Goal: Task Accomplishment & Management: Complete application form

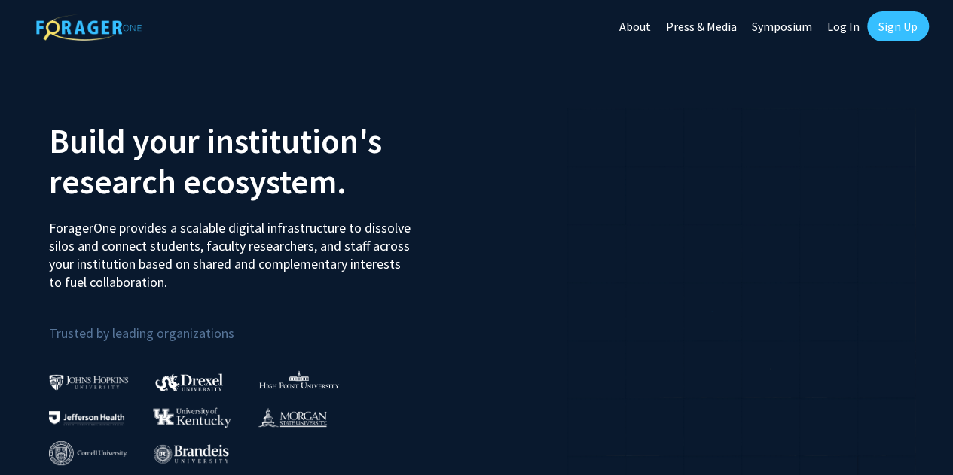
click at [889, 29] on link "Sign Up" at bounding box center [898, 26] width 62 height 30
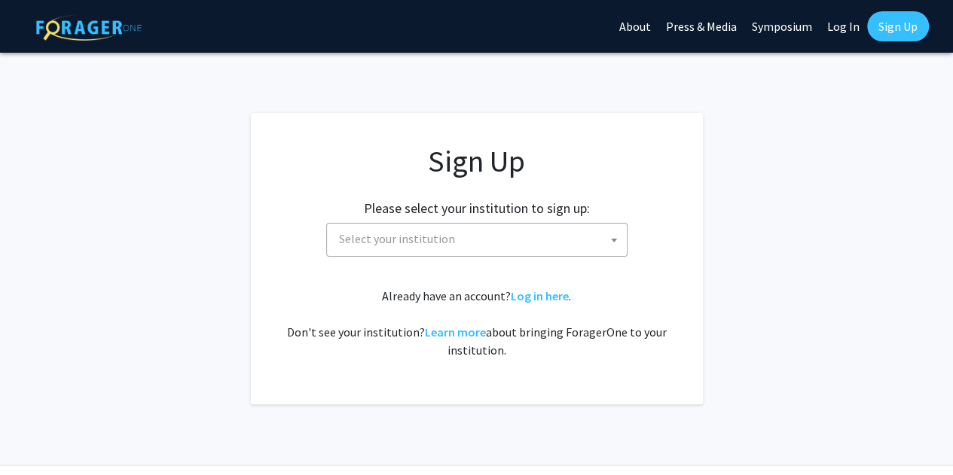
click at [465, 234] on span "Select your institution" at bounding box center [480, 239] width 294 height 31
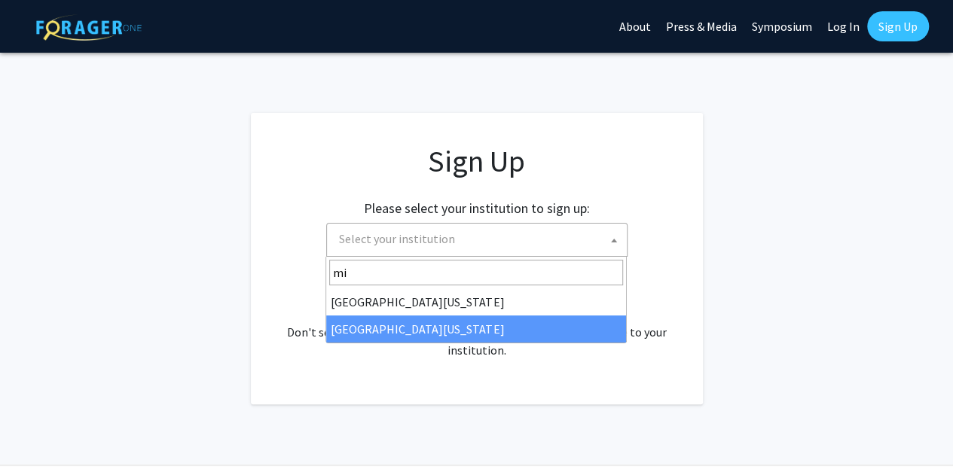
type input "mi"
select select "33"
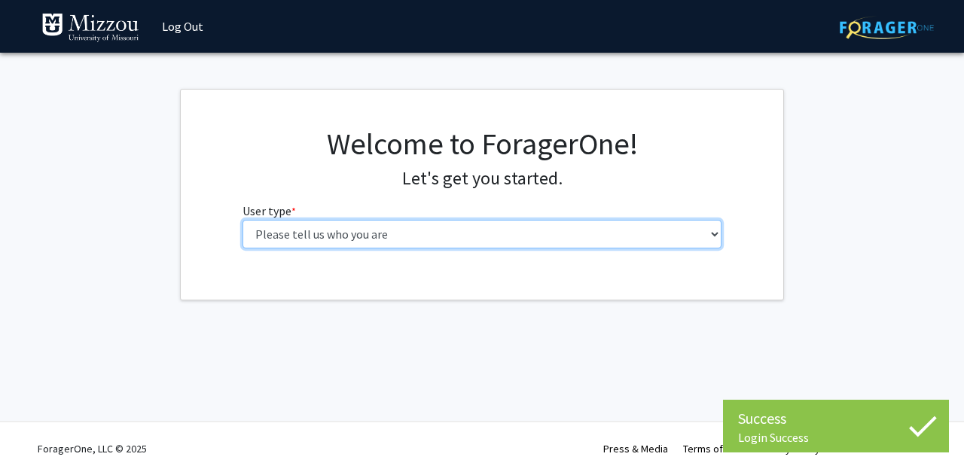
click at [384, 228] on select "Please tell us who you are Undergraduate Student Master's Student Doctoral Cand…" at bounding box center [482, 234] width 480 height 29
select select "1: undergrad"
click at [242, 220] on select "Please tell us who you are Undergraduate Student Master's Student Doctoral Cand…" at bounding box center [482, 234] width 480 height 29
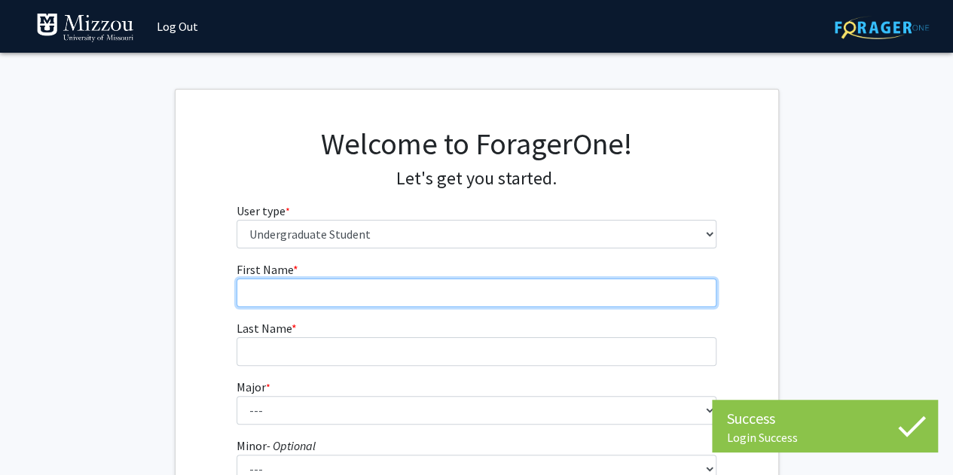
click at [368, 287] on input "First Name * required" at bounding box center [476, 293] width 480 height 29
type input "kylie"
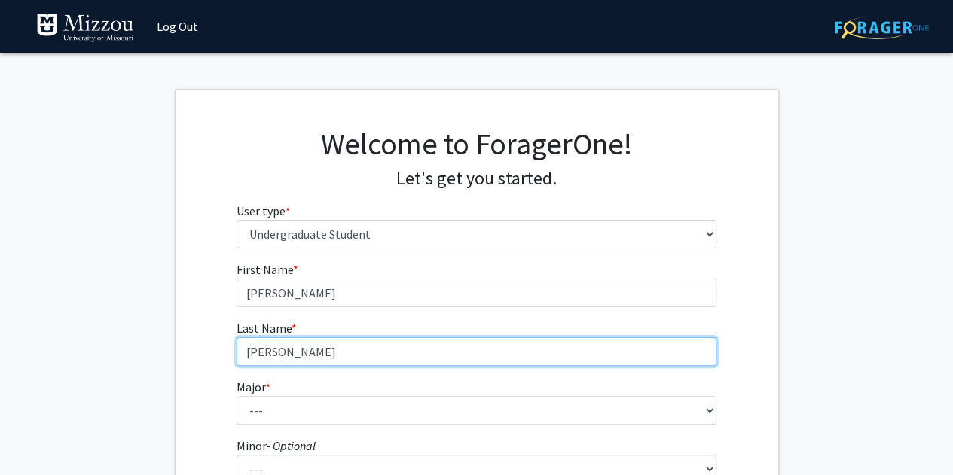
click at [255, 355] on input "hayden" at bounding box center [476, 351] width 480 height 29
type input "Hayden"
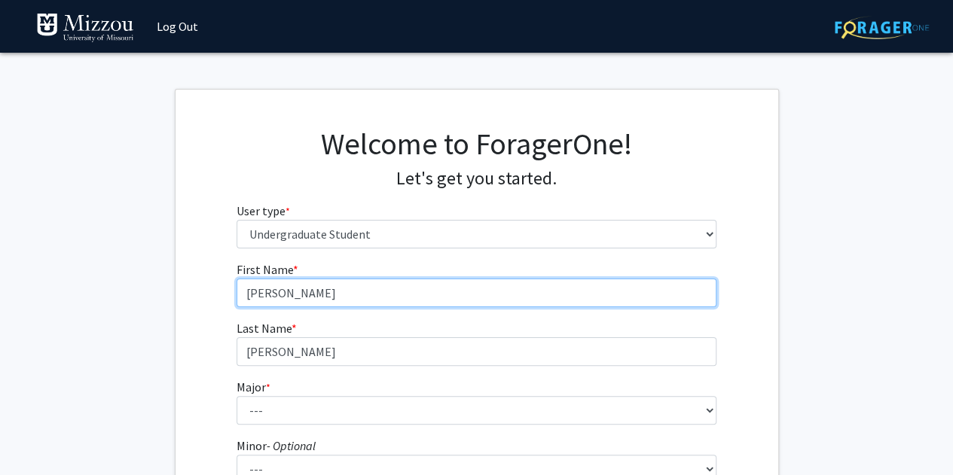
click at [253, 290] on input "kylie" at bounding box center [476, 293] width 480 height 29
type input "Kylie"
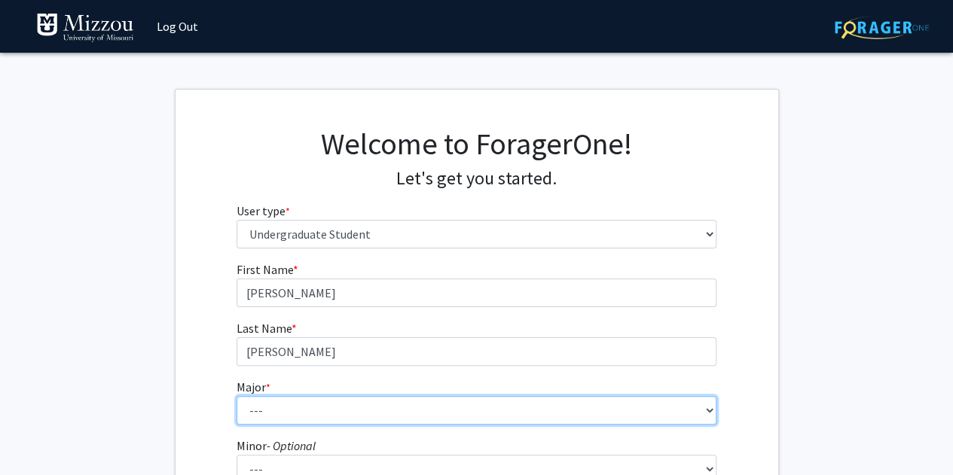
click at [291, 413] on select "--- Agribusiness Management Agricultural Education Agricultural Education: Comm…" at bounding box center [476, 410] width 480 height 29
select select "14: 2503"
click at [236, 396] on select "--- Agribusiness Management Agricultural Education Agricultural Education: Comm…" at bounding box center [476, 410] width 480 height 29
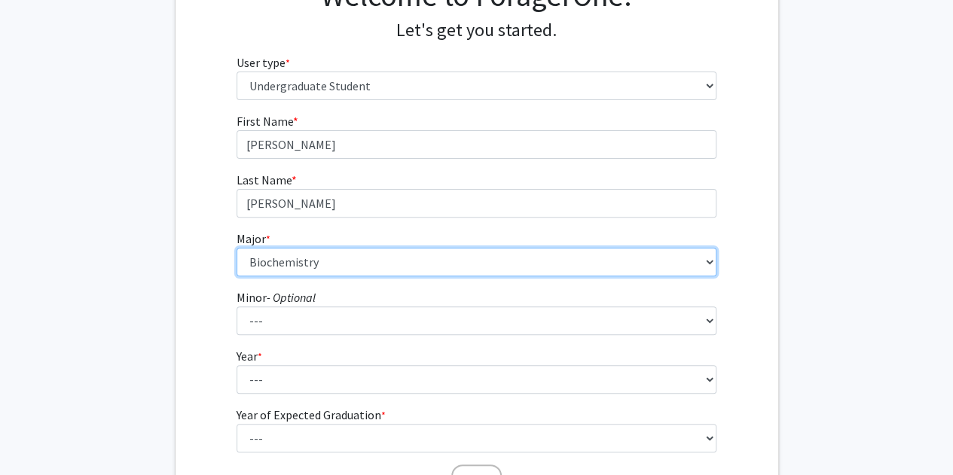
scroll to position [219, 0]
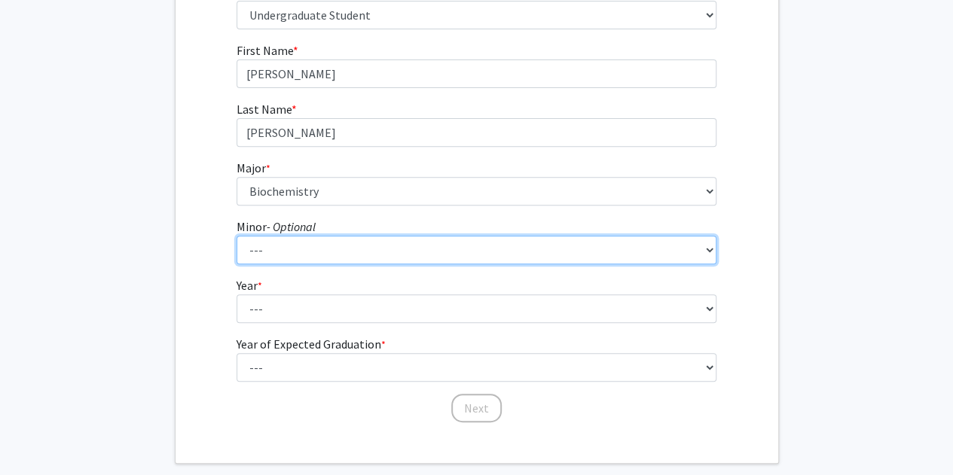
click at [328, 246] on select "--- Accountancy Aerospace Engineering Aerospace Studies Agribusiness Management…" at bounding box center [476, 250] width 480 height 29
select select "29: 1985"
click at [236, 236] on select "--- Accountancy Aerospace Engineering Aerospace Studies Agribusiness Management…" at bounding box center [476, 250] width 480 height 29
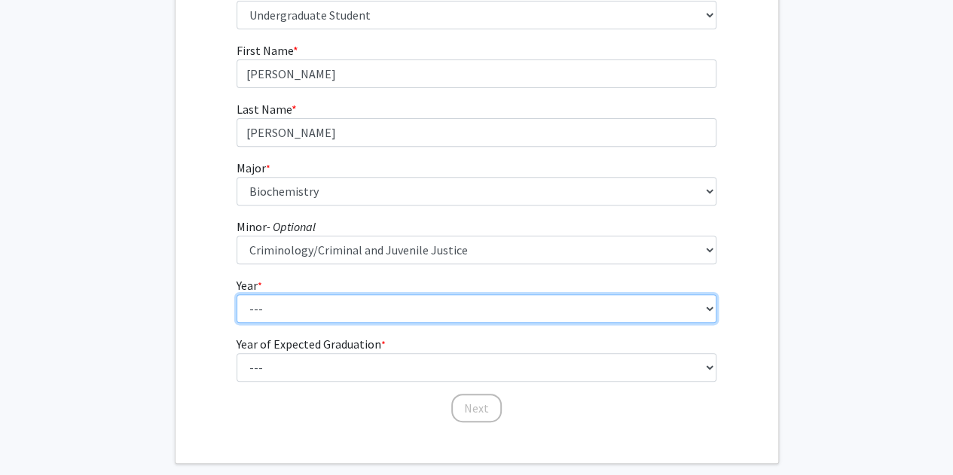
click at [348, 303] on select "--- First-year Sophomore Junior Senior Postbaccalaureate Certificate" at bounding box center [476, 308] width 480 height 29
select select "2: sophomore"
click at [236, 294] on select "--- First-year Sophomore Junior Senior Postbaccalaureate Certificate" at bounding box center [476, 308] width 480 height 29
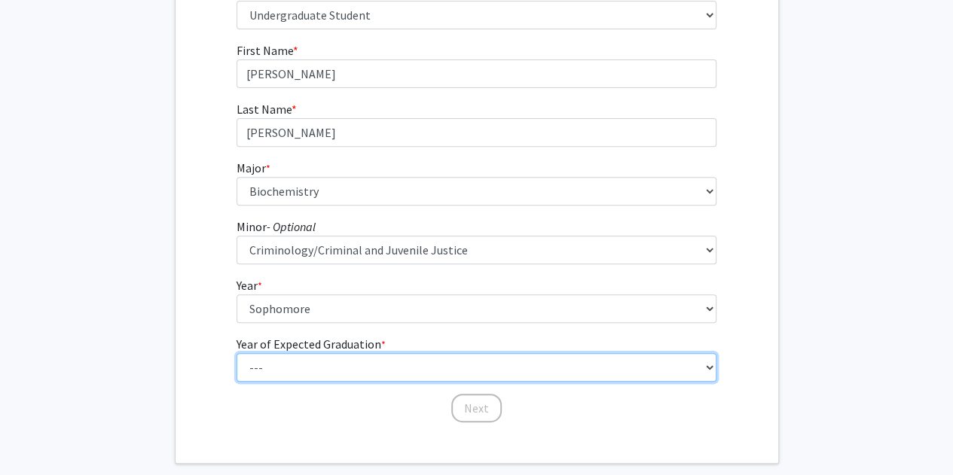
click at [320, 371] on select "--- 2025 2026 2027 2028 2029 2030 2031 2032 2033 2034" at bounding box center [476, 367] width 480 height 29
select select "4: 2028"
click at [236, 353] on select "--- 2025 2026 2027 2028 2029 2030 2031 2032 2033 2034" at bounding box center [476, 367] width 480 height 29
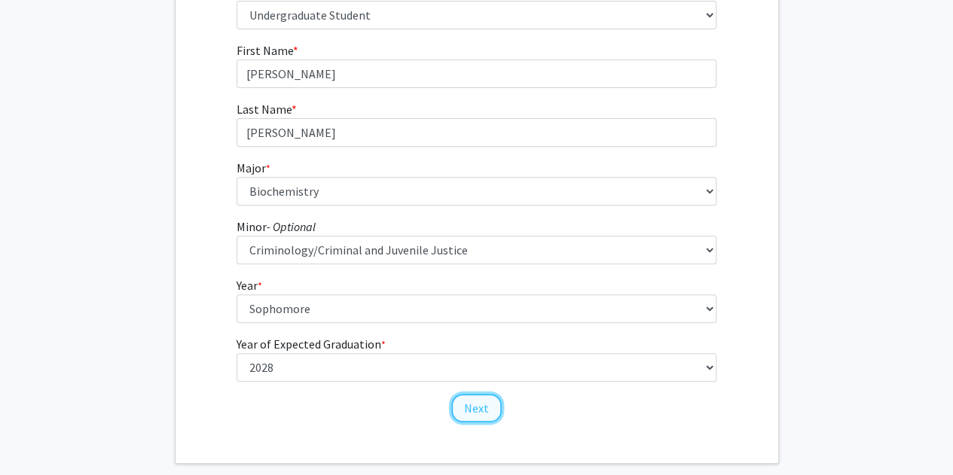
click at [494, 412] on button "Next" at bounding box center [476, 408] width 50 height 29
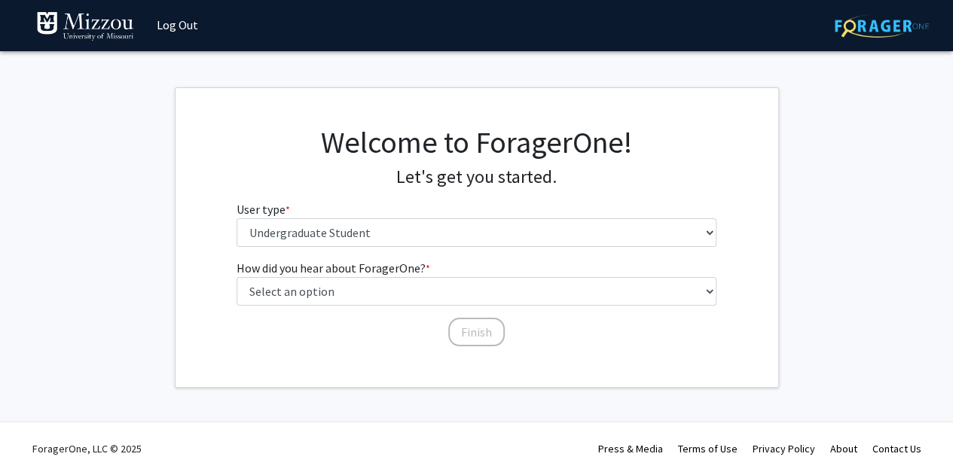
scroll to position [0, 0]
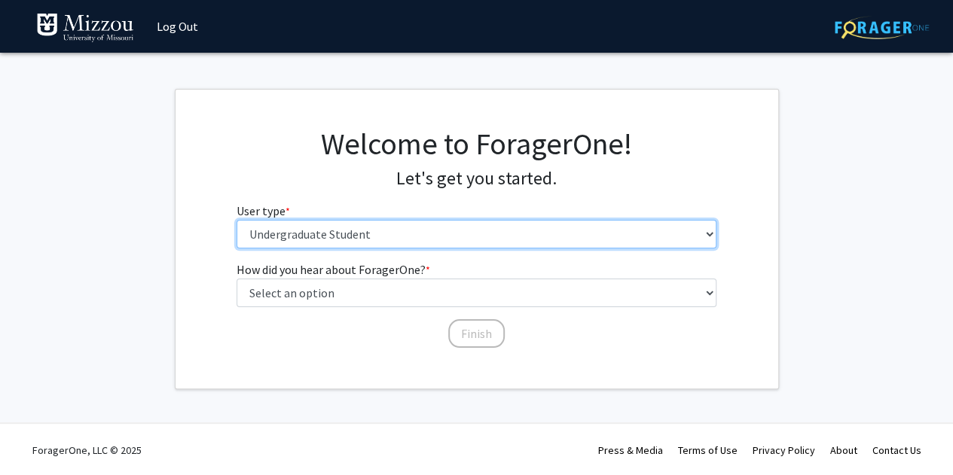
click at [315, 228] on select "Please tell us who you are Undergraduate Student Master's Student Doctoral Cand…" at bounding box center [476, 234] width 480 height 29
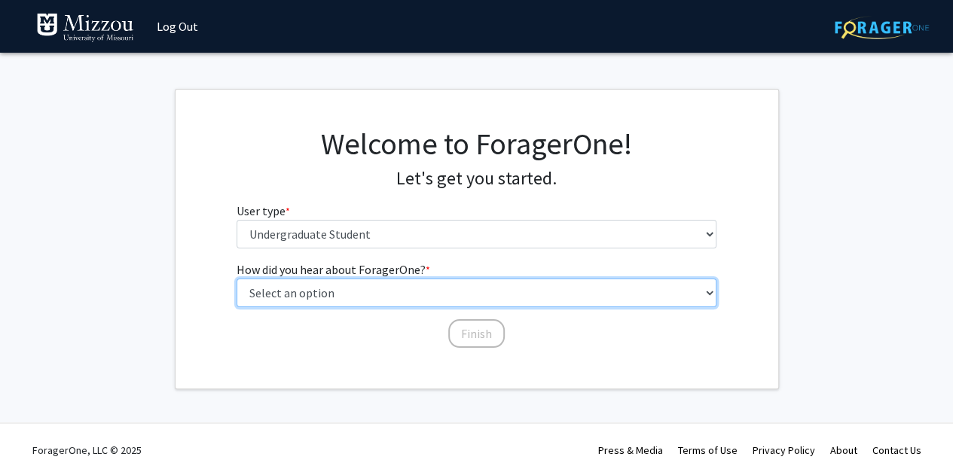
click at [339, 299] on select "Select an option Peer/student recommendation Faculty/staff recommendation Unive…" at bounding box center [476, 293] width 480 height 29
select select "2: faculty_recommendation"
click at [236, 279] on select "Select an option Peer/student recommendation Faculty/staff recommendation Unive…" at bounding box center [476, 293] width 480 height 29
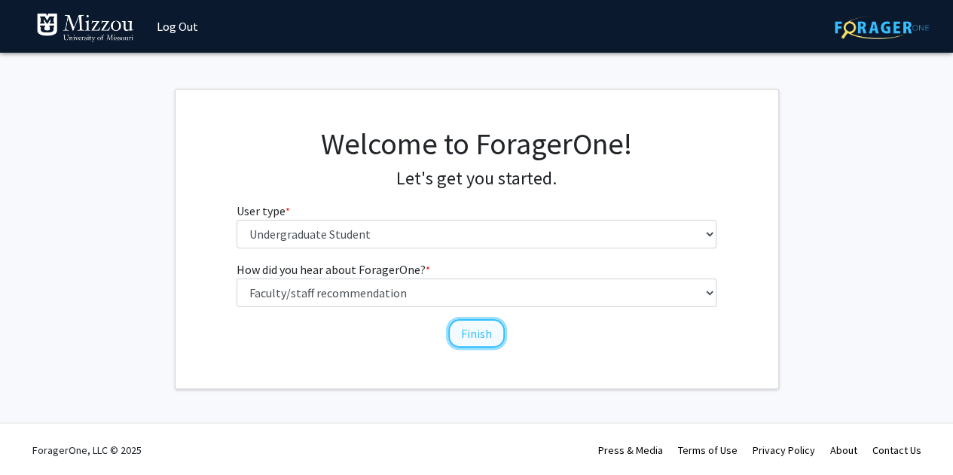
click at [465, 331] on button "Finish" at bounding box center [476, 333] width 56 height 29
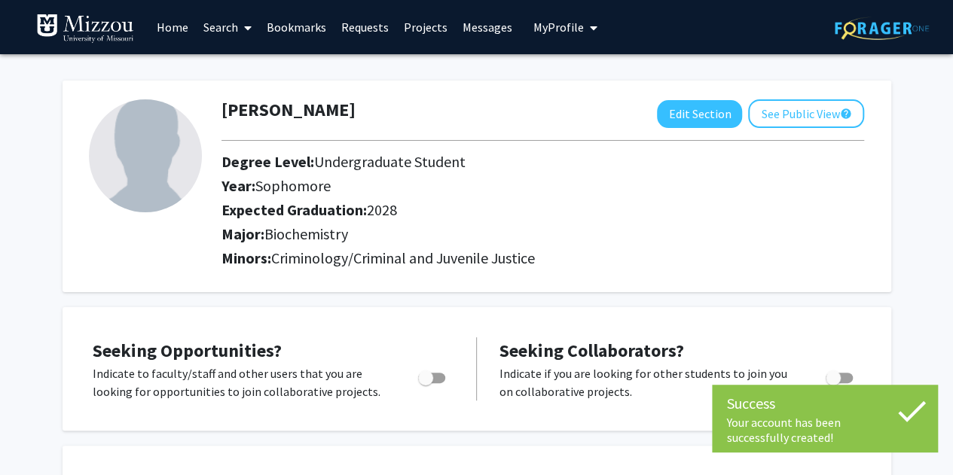
click at [420, 376] on span "Toggle" at bounding box center [425, 378] width 15 height 15
click at [425, 383] on input "Are you actively seeking opportunities?" at bounding box center [425, 383] width 1 height 1
checkbox input "true"
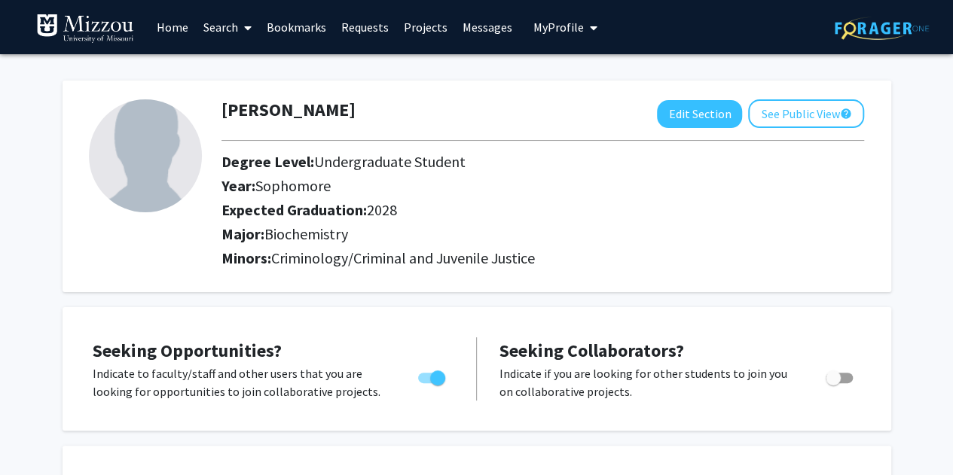
click at [821, 283] on div "Kylie Hayden Edit Section See Public View help Degree Level: Undergraduate Stud…" at bounding box center [477, 187] width 828 height 212
click at [416, 32] on link "Projects" at bounding box center [425, 27] width 59 height 53
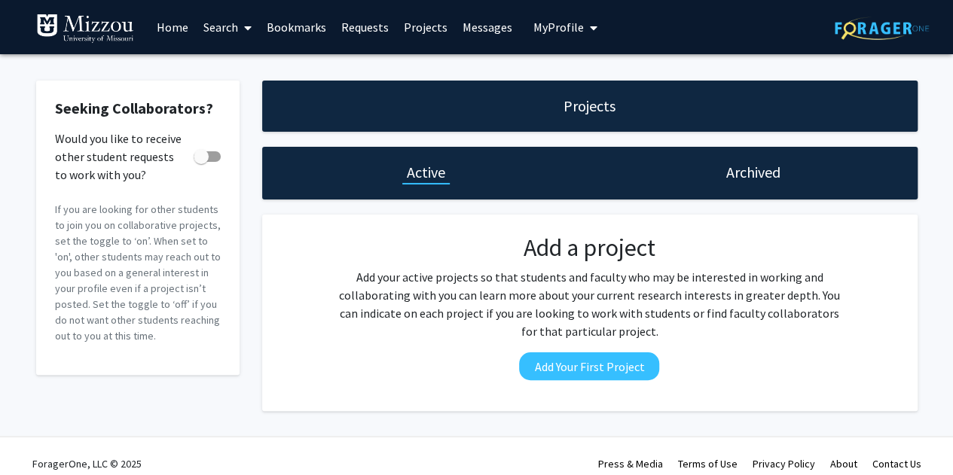
click at [221, 20] on link "Search" at bounding box center [227, 27] width 63 height 53
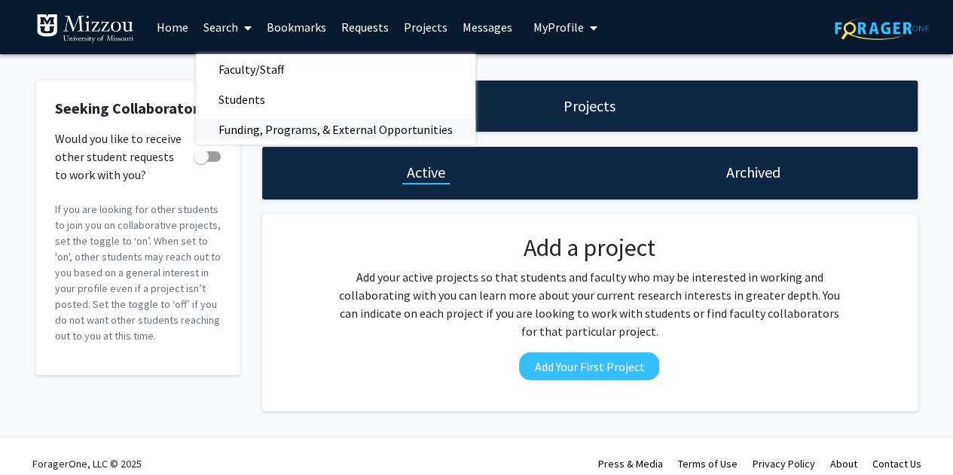
click at [280, 129] on span "Funding, Programs, & External Opportunities" at bounding box center [335, 129] width 279 height 30
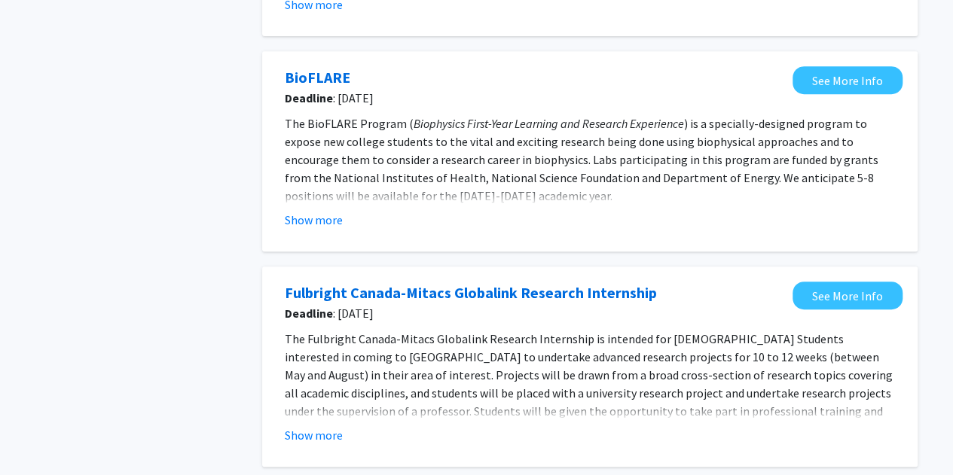
scroll to position [447, 0]
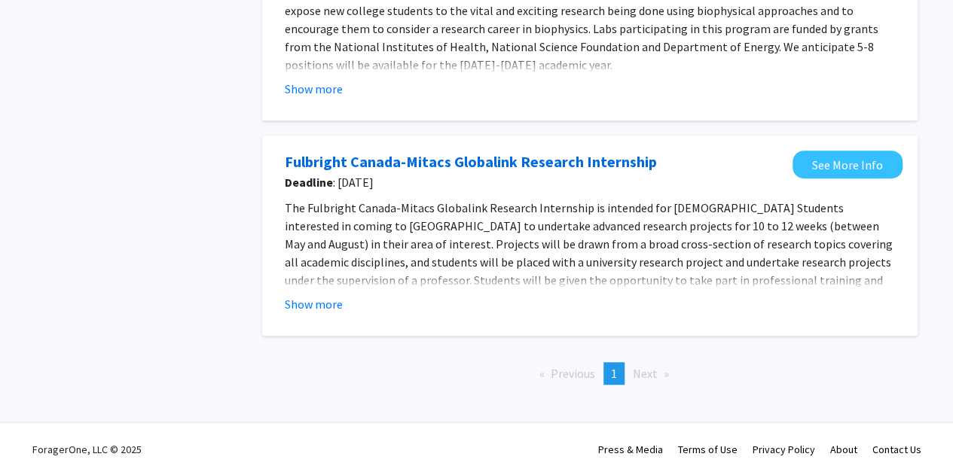
click at [666, 375] on li "Next page" at bounding box center [650, 373] width 51 height 23
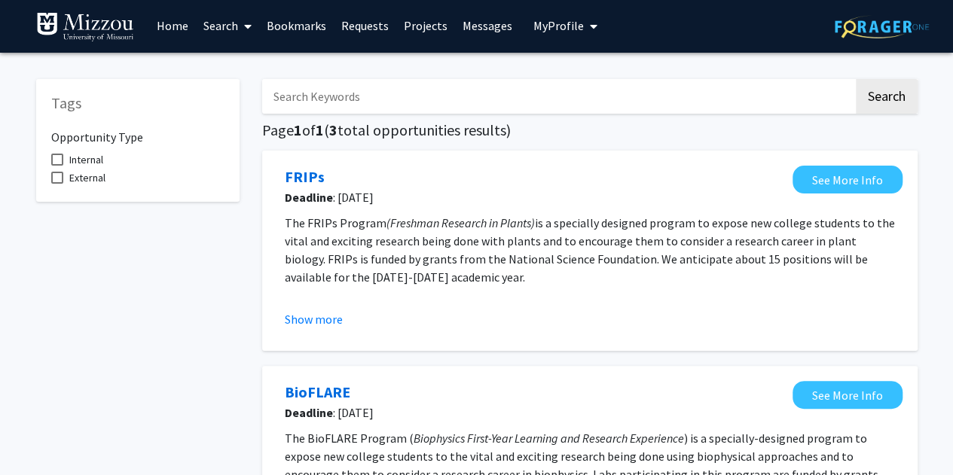
scroll to position [0, 0]
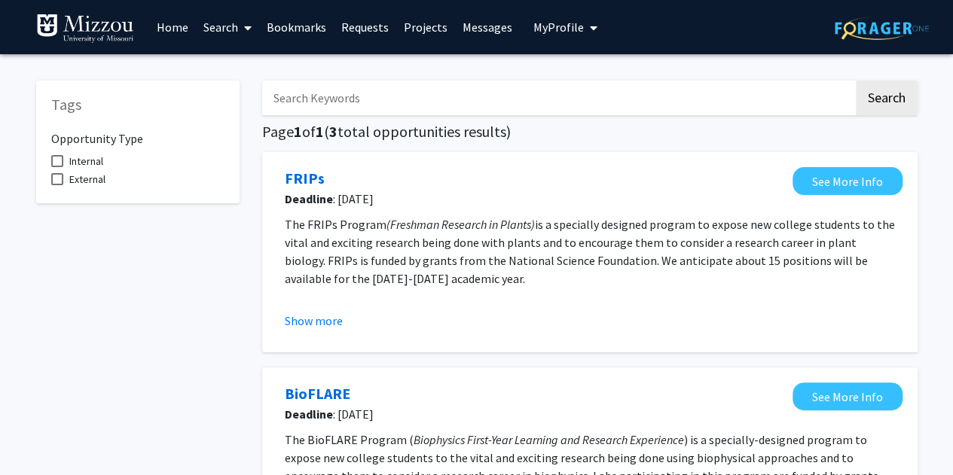
click at [163, 26] on link "Home" at bounding box center [172, 27] width 47 height 53
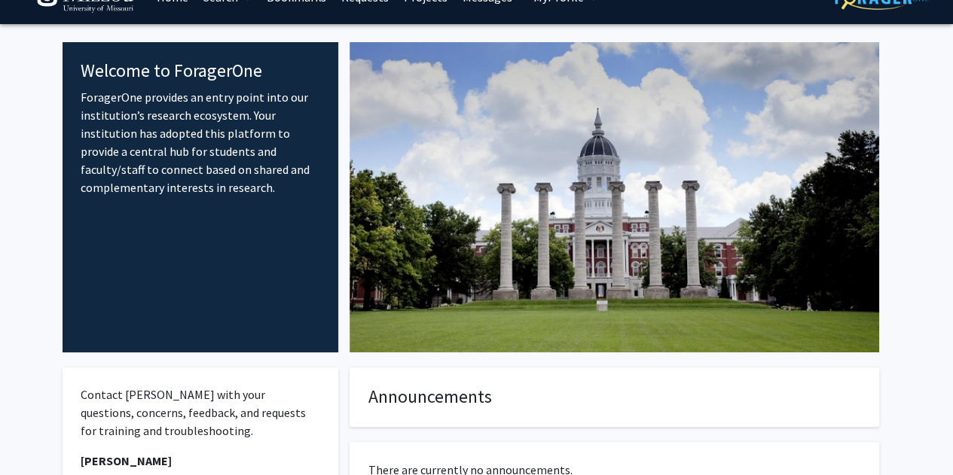
scroll to position [14, 0]
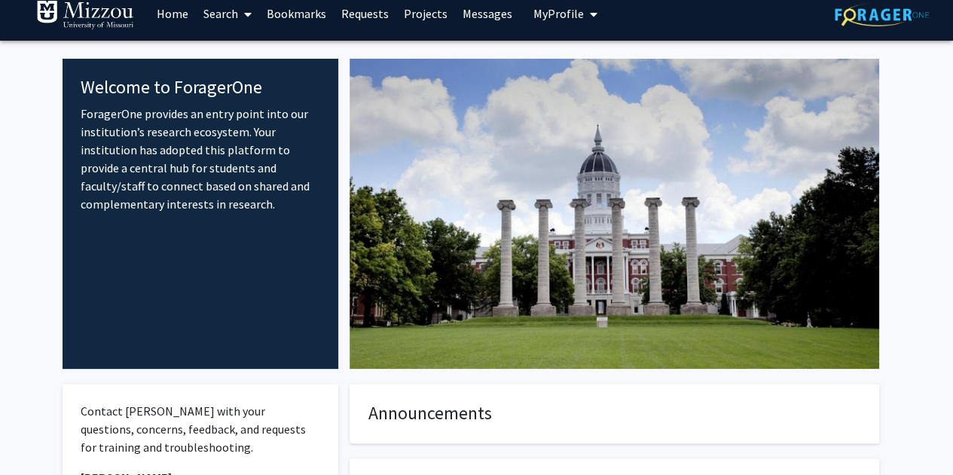
click at [544, 13] on span "My Profile" at bounding box center [558, 13] width 50 height 15
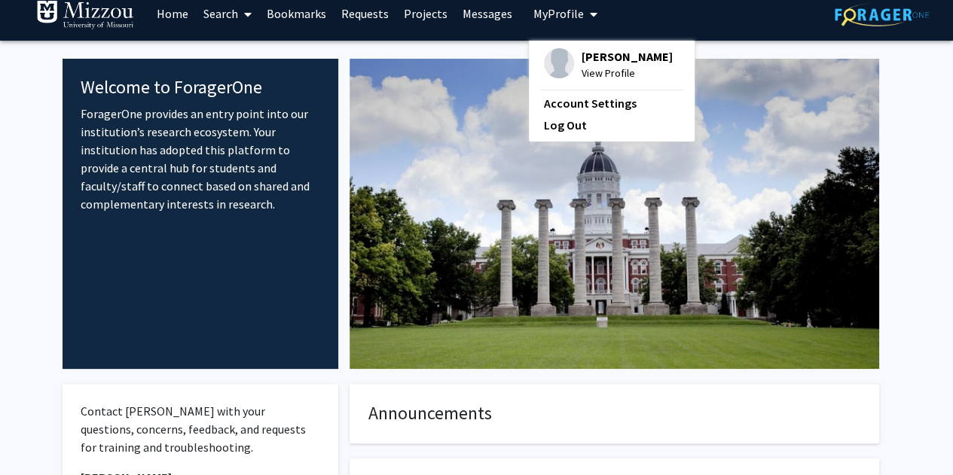
click at [581, 62] on span "Kylie Hayden" at bounding box center [626, 56] width 91 height 17
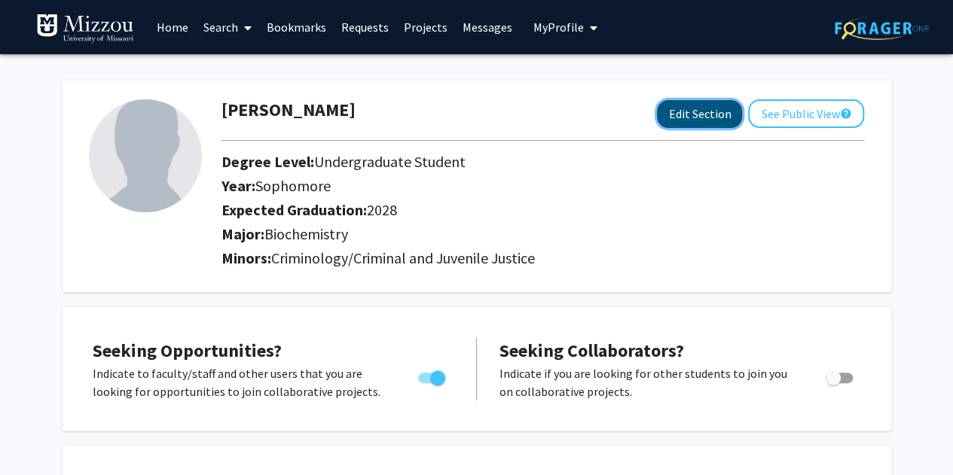
click at [717, 119] on button "Edit Section" at bounding box center [699, 114] width 85 height 28
select select "sophomore"
select select "2028"
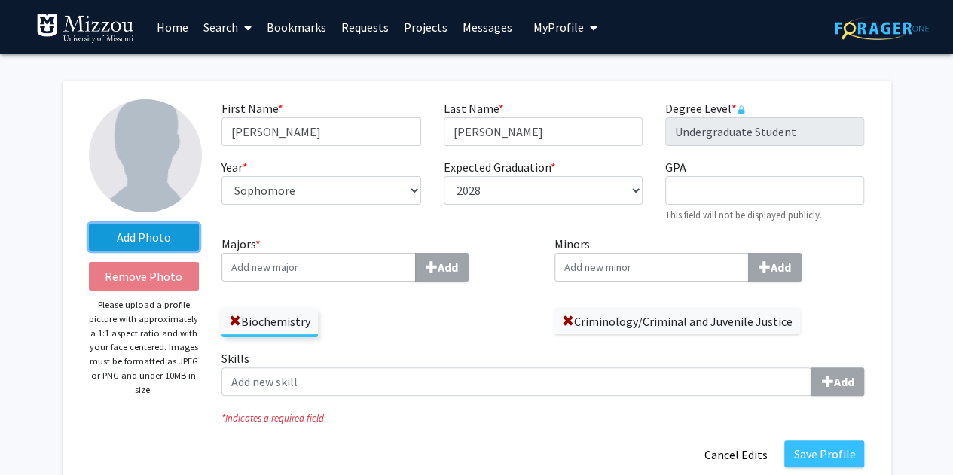
click at [171, 239] on label "Add Photo" at bounding box center [144, 237] width 111 height 27
click at [0, 0] on input "Add Photo" at bounding box center [0, 0] width 0 height 0
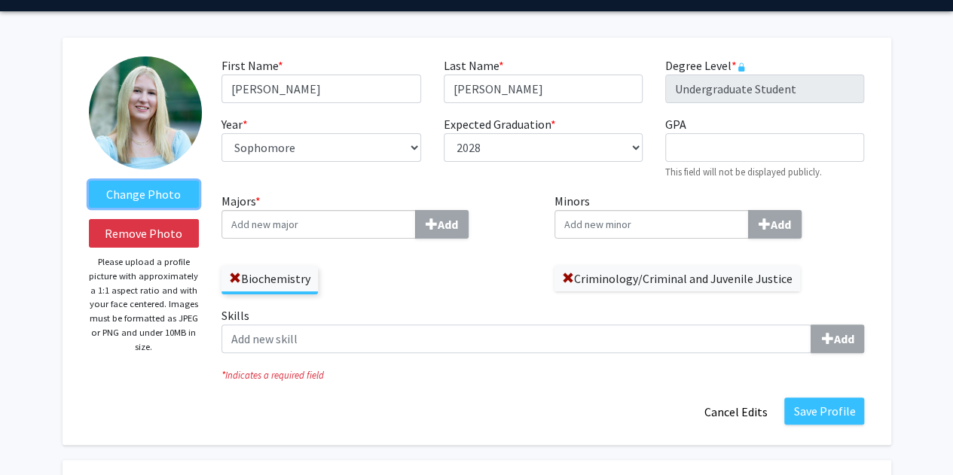
scroll to position [57, 0]
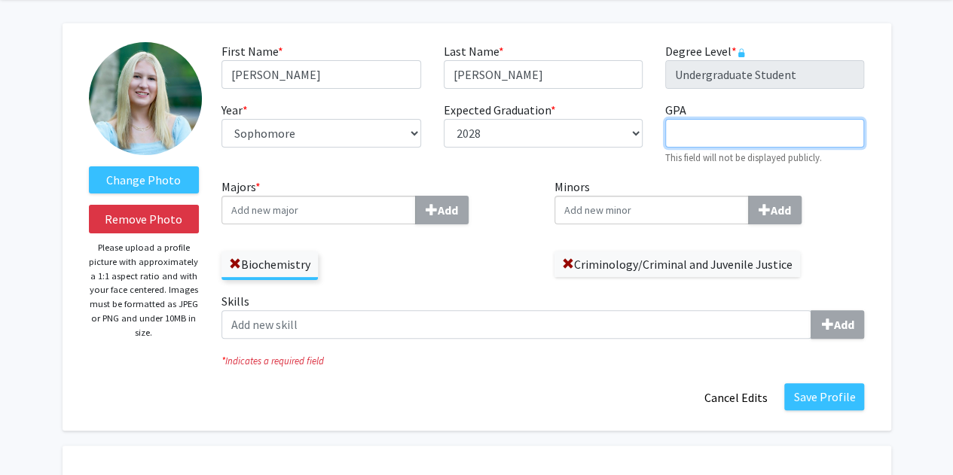
click at [715, 130] on input "GPA required" at bounding box center [764, 133] width 199 height 29
type input "3.79"
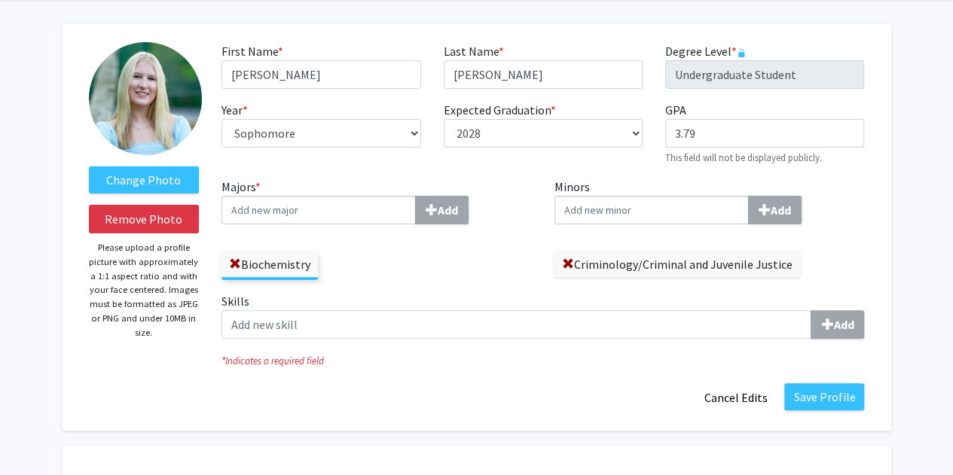
click at [654, 200] on input "Minors Add" at bounding box center [651, 210] width 194 height 29
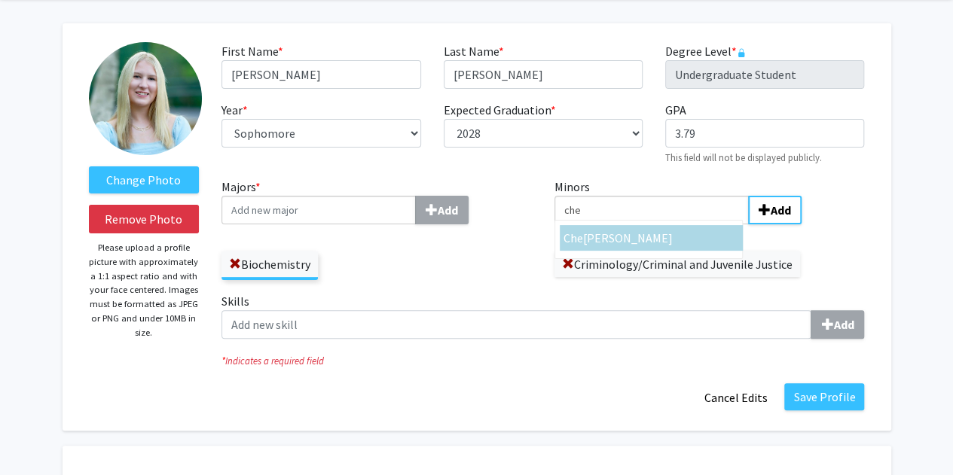
type input "che"
click at [638, 236] on div "Che mistry" at bounding box center [650, 238] width 175 height 18
click at [638, 224] on input "che" at bounding box center [651, 210] width 194 height 29
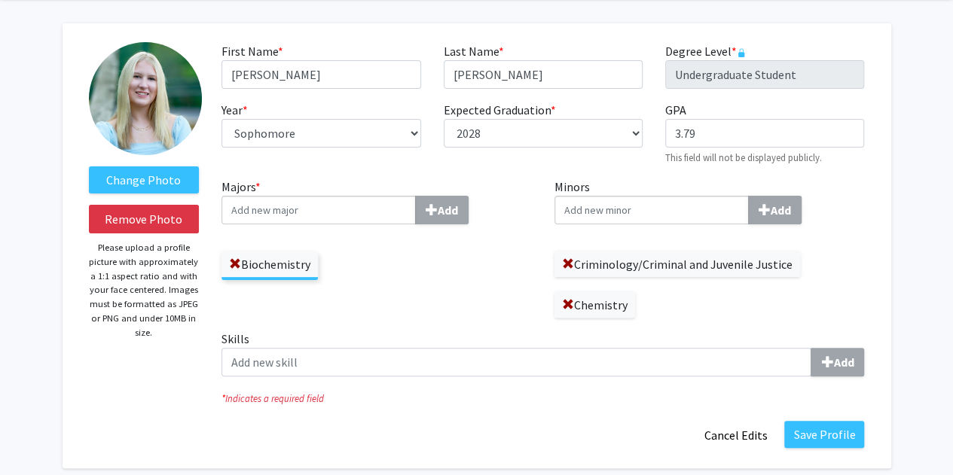
click at [654, 212] on input "Minors Add" at bounding box center [651, 210] width 194 height 29
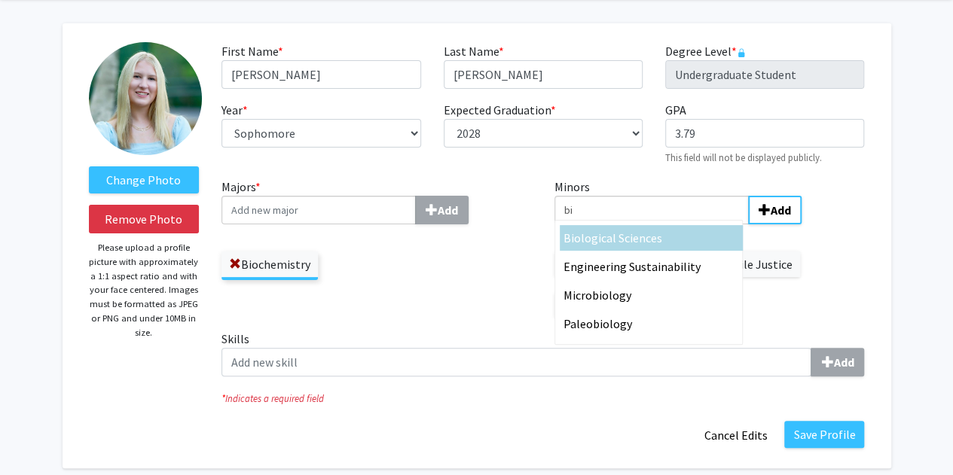
type input "bi"
click at [627, 237] on span "ological Sciences" at bounding box center [618, 237] width 88 height 15
click at [627, 224] on input "bi" at bounding box center [651, 210] width 194 height 29
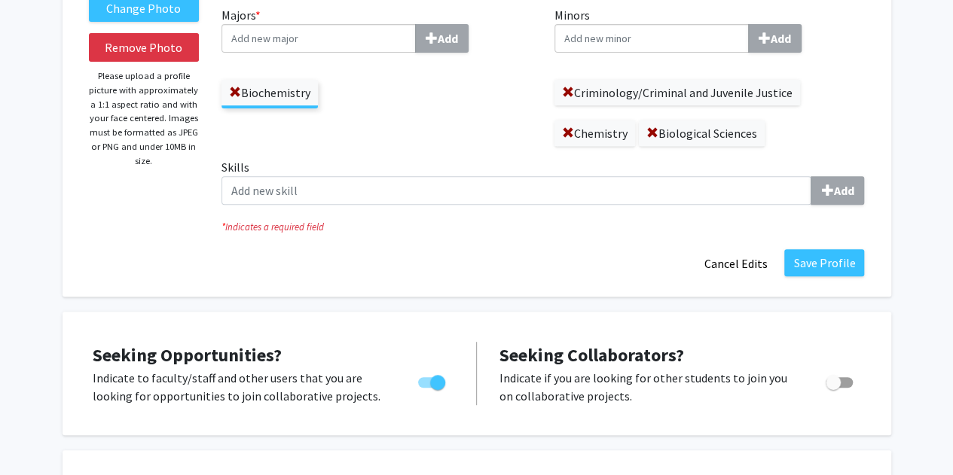
scroll to position [245, 0]
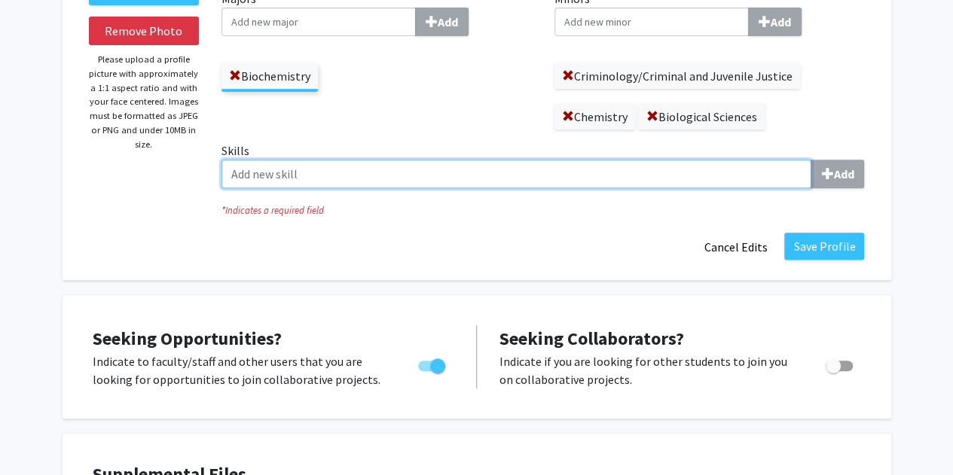
click at [589, 178] on input "Skills Add" at bounding box center [516, 174] width 590 height 29
type input "N"
